Goal: Navigation & Orientation: Find specific page/section

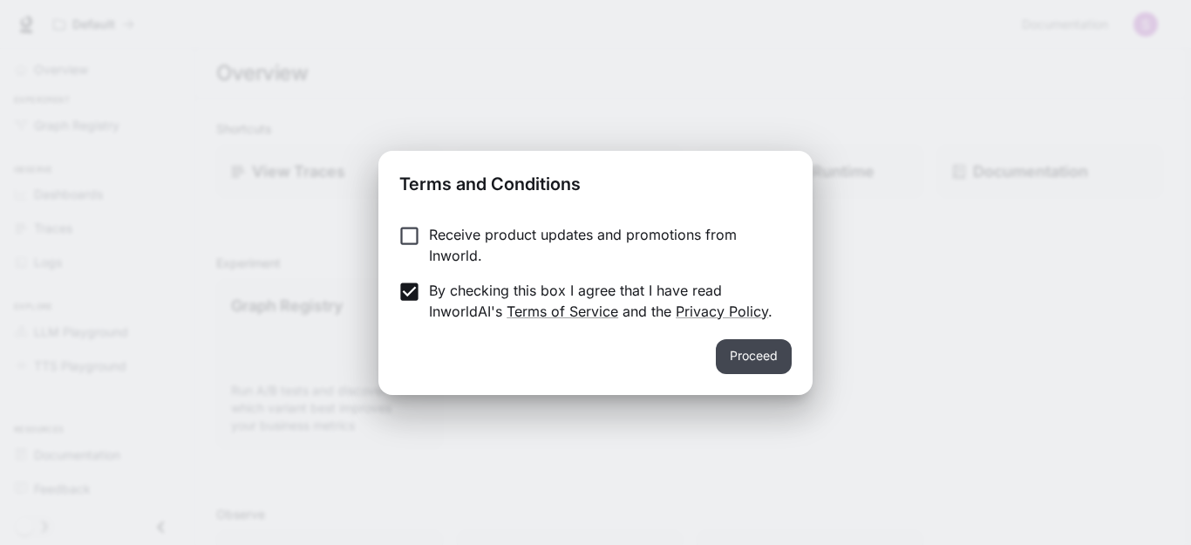
click at [747, 358] on button "Proceed" at bounding box center [754, 356] width 76 height 35
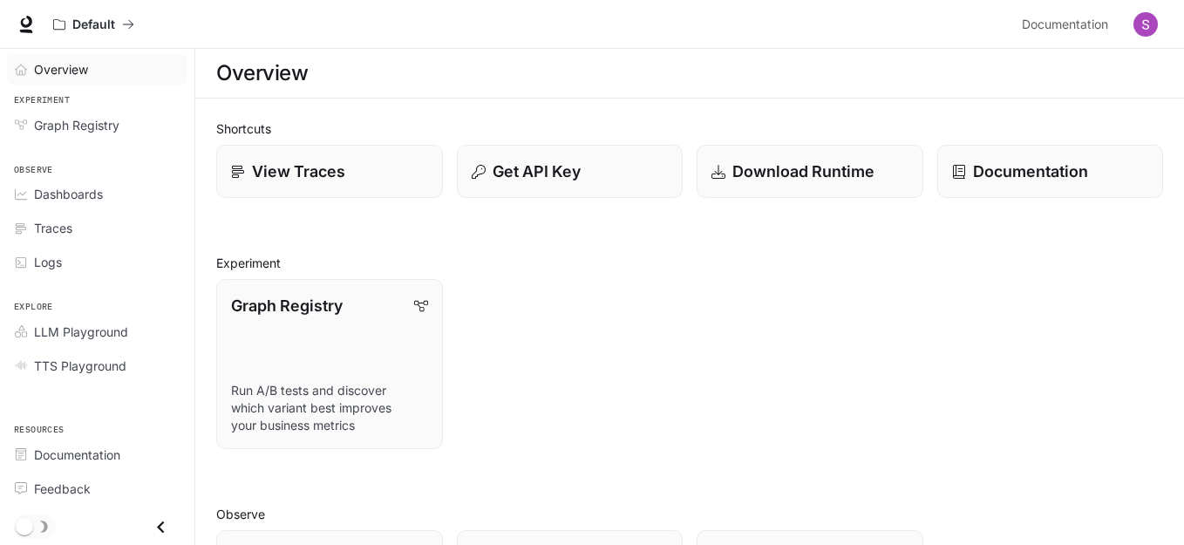
click at [51, 61] on span "Overview" at bounding box center [61, 69] width 54 height 18
click at [547, 167] on p "Get API Key" at bounding box center [536, 172] width 89 height 24
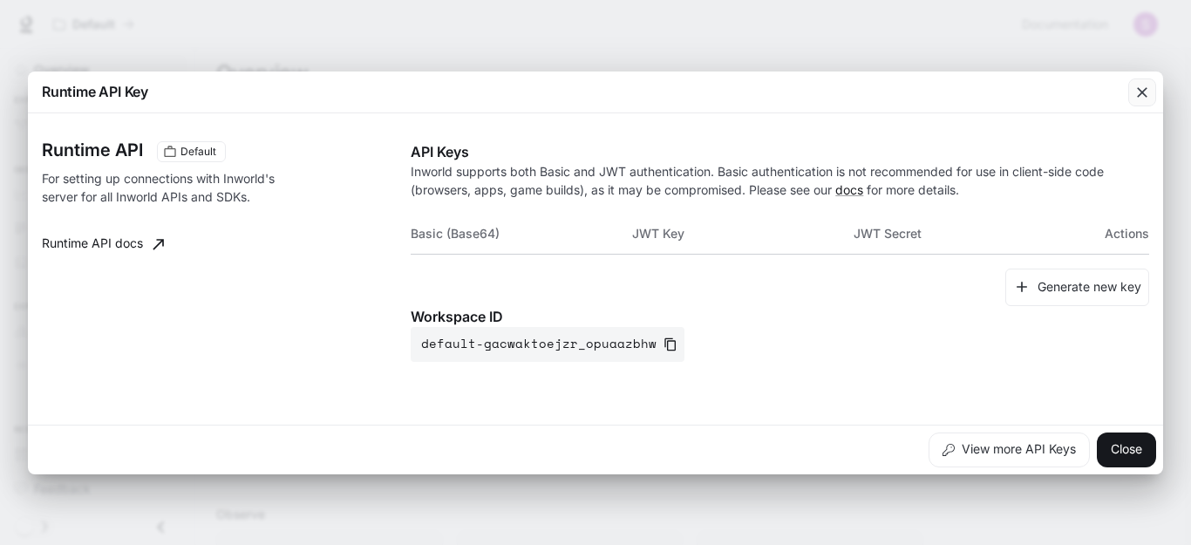
click at [1137, 95] on icon "button" at bounding box center [1142, 92] width 17 height 17
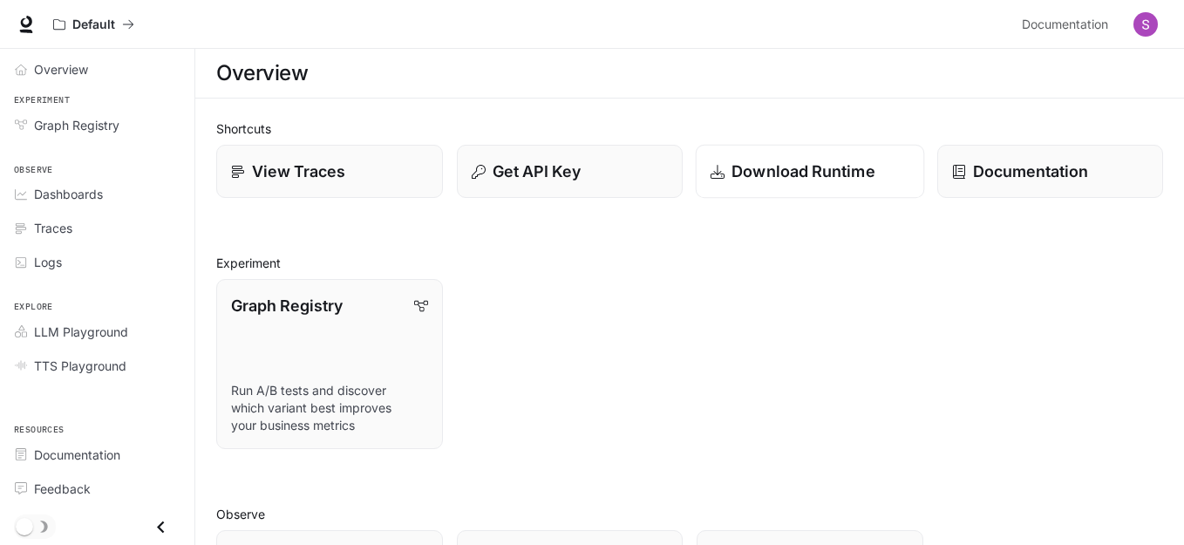
click at [856, 183] on p "Download Runtime" at bounding box center [804, 172] width 144 height 24
click at [65, 69] on span "Overview" at bounding box center [61, 69] width 54 height 18
